Goal: Navigation & Orientation: Find specific page/section

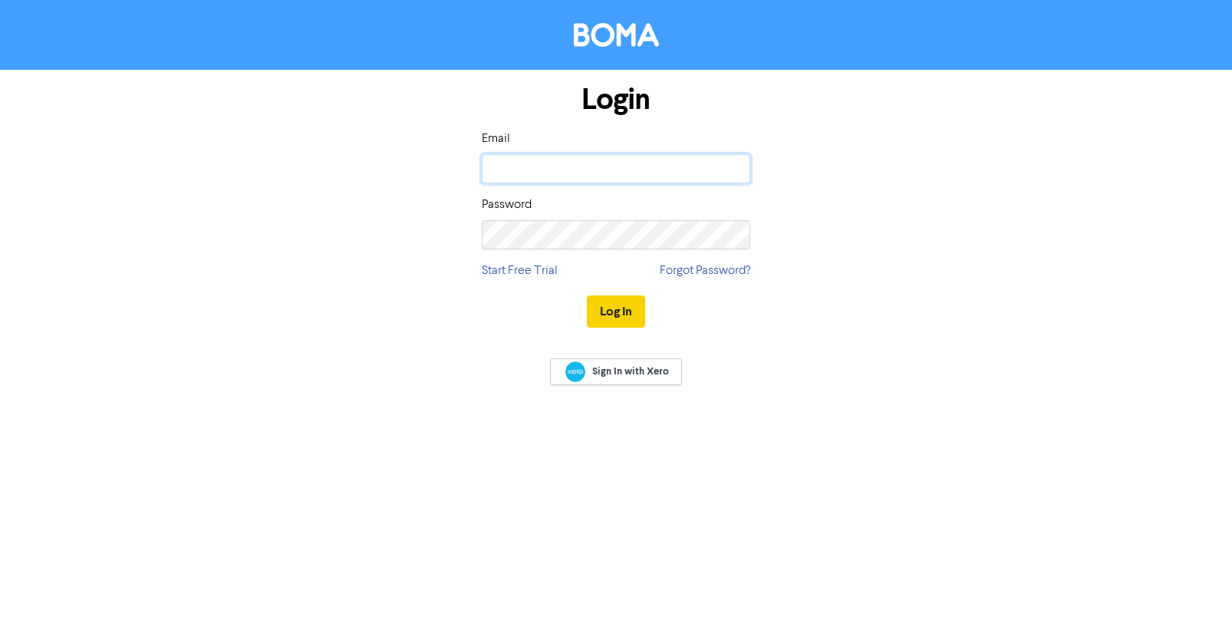
type input "[PERSON_NAME][EMAIL_ADDRESS][DOMAIN_NAME]"
click at [614, 311] on button "Log In" at bounding box center [616, 311] width 58 height 32
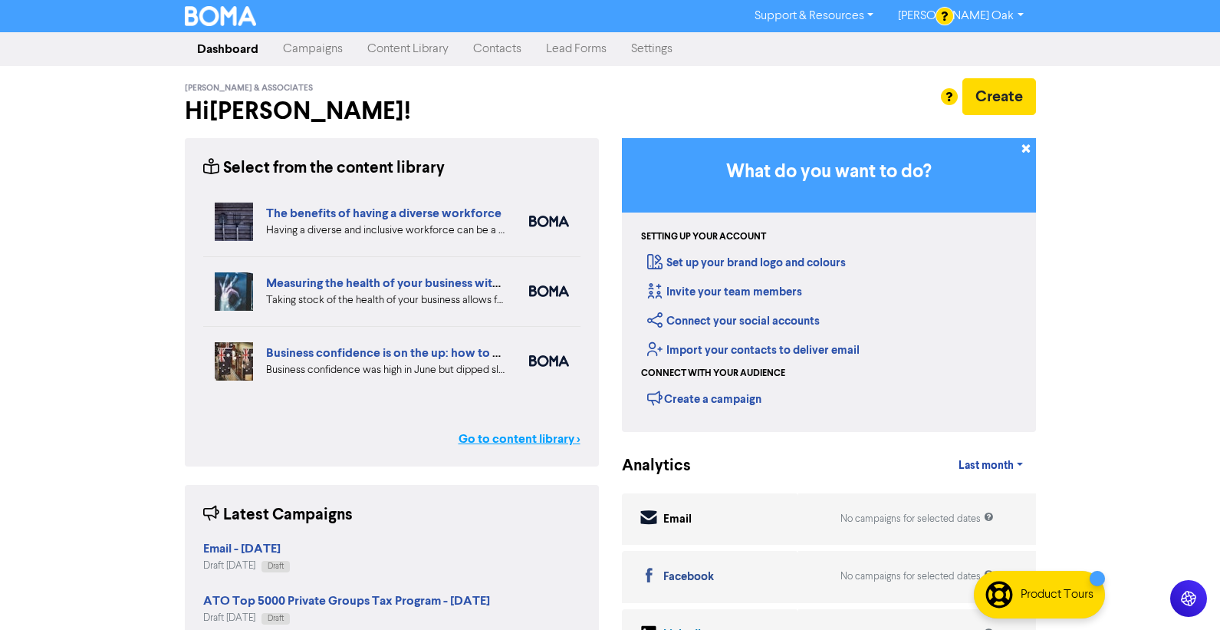
click at [510, 440] on link "Go to content library >" at bounding box center [520, 439] width 122 height 18
